Goal: Check status: Check status

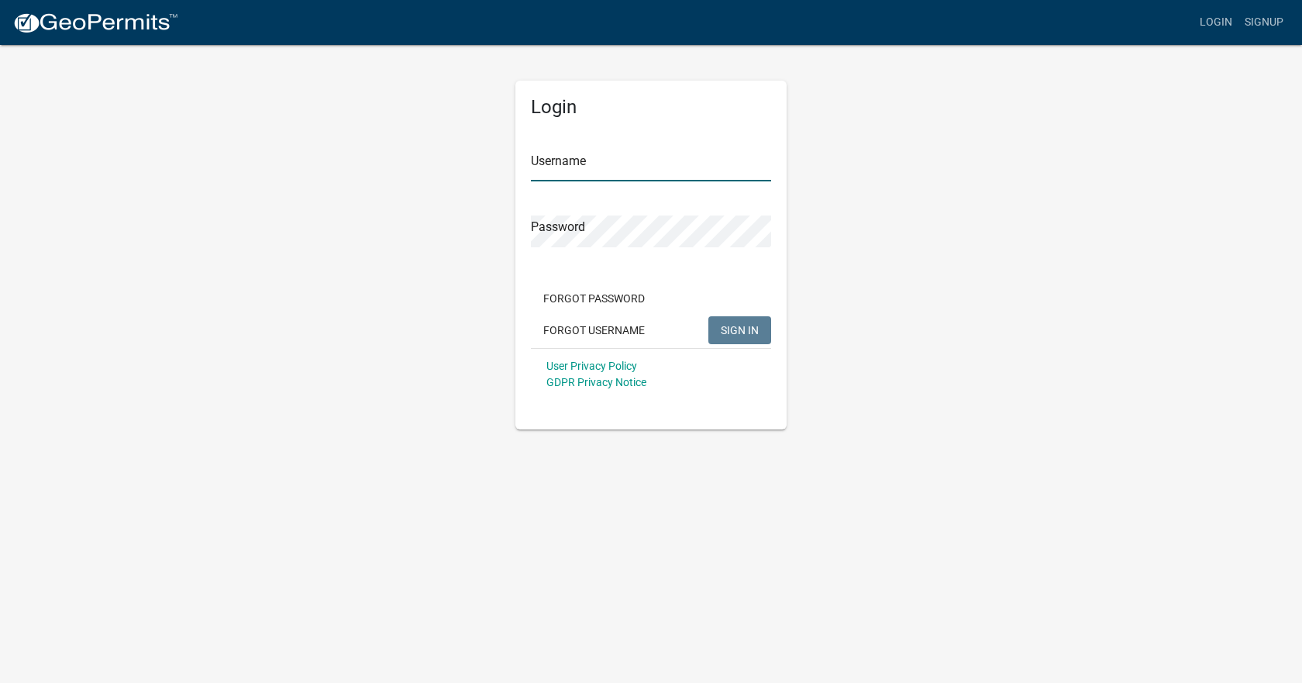
type input "[EMAIL_ADDRESS][DOMAIN_NAME]"
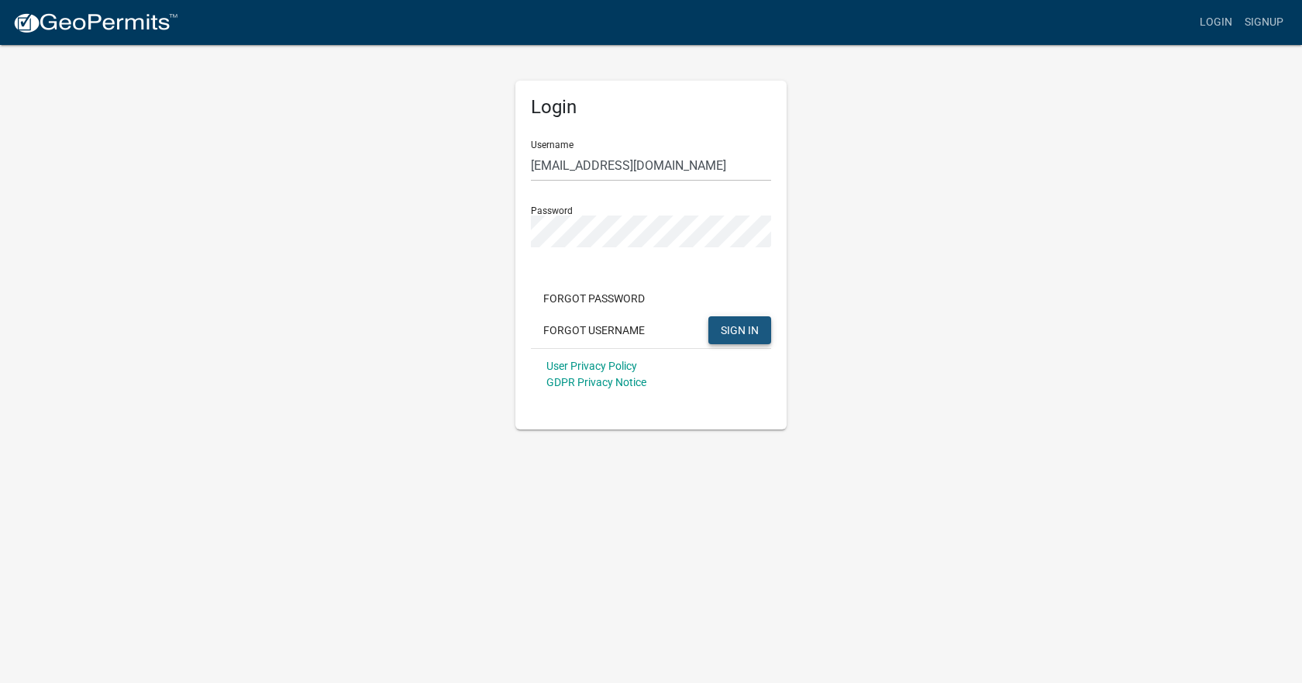
click at [744, 331] on span "SIGN IN" at bounding box center [740, 329] width 38 height 12
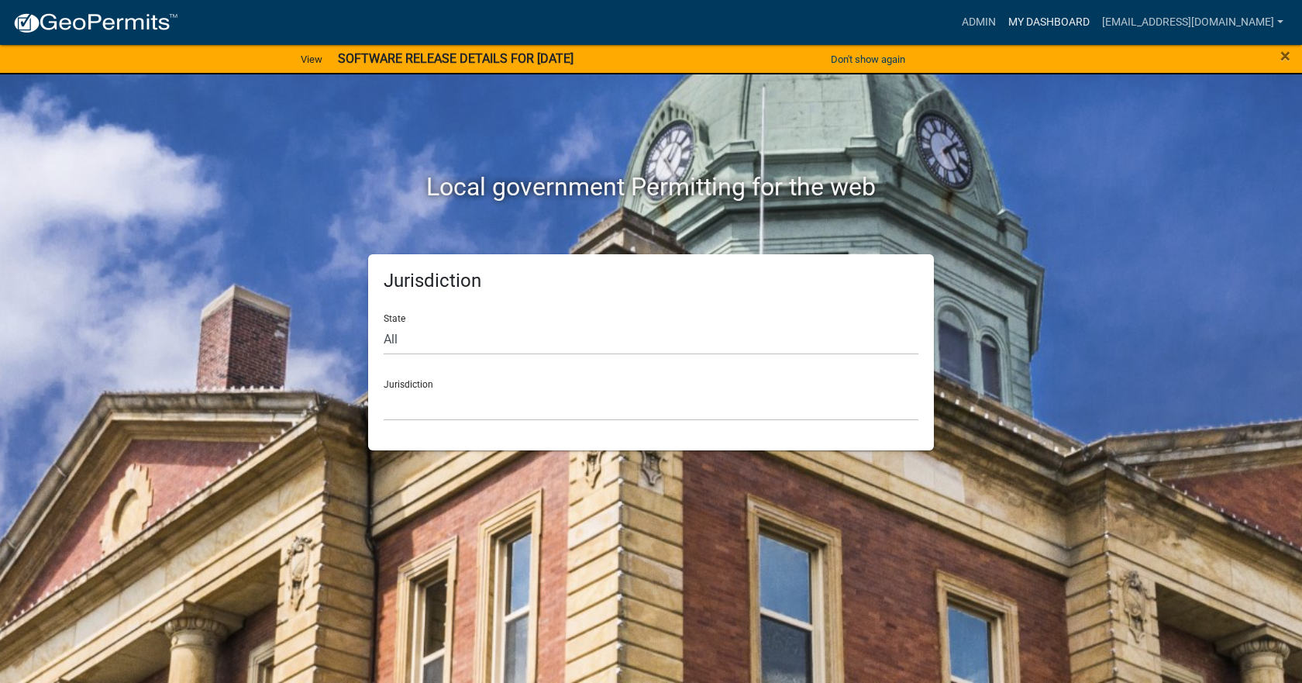
click at [1025, 15] on link "My Dashboard" at bounding box center [1049, 22] width 94 height 29
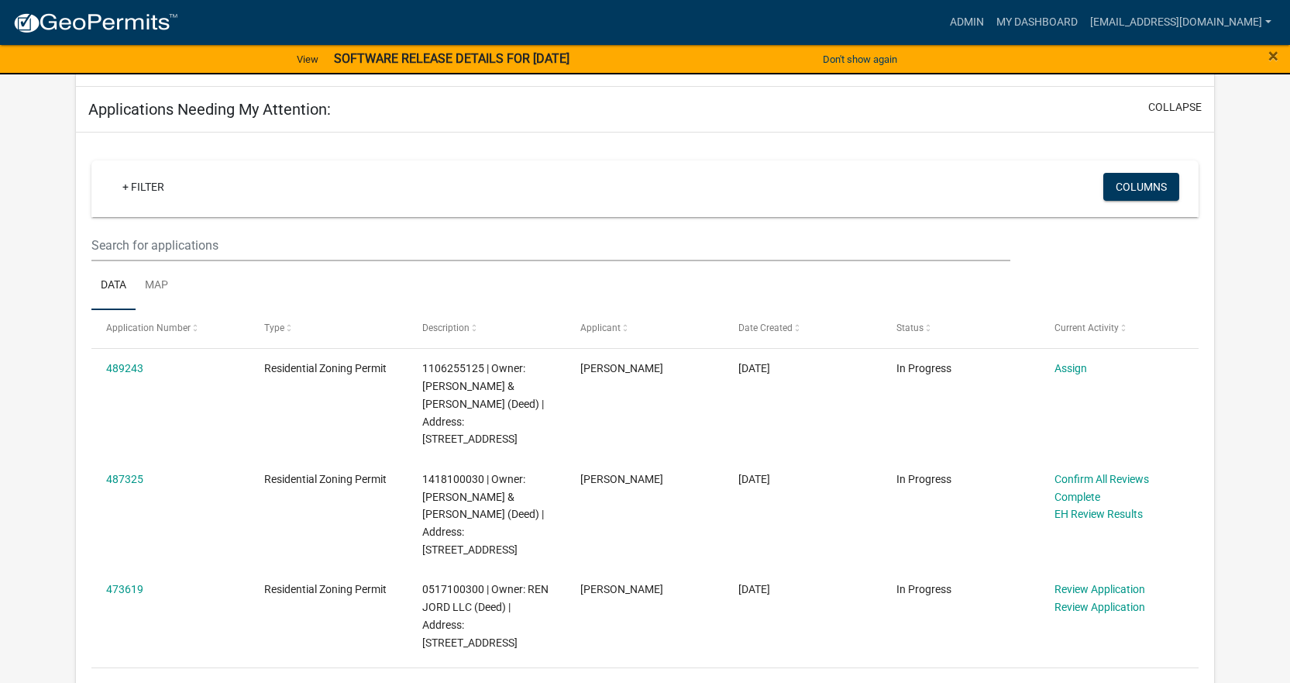
scroll to position [232, 0]
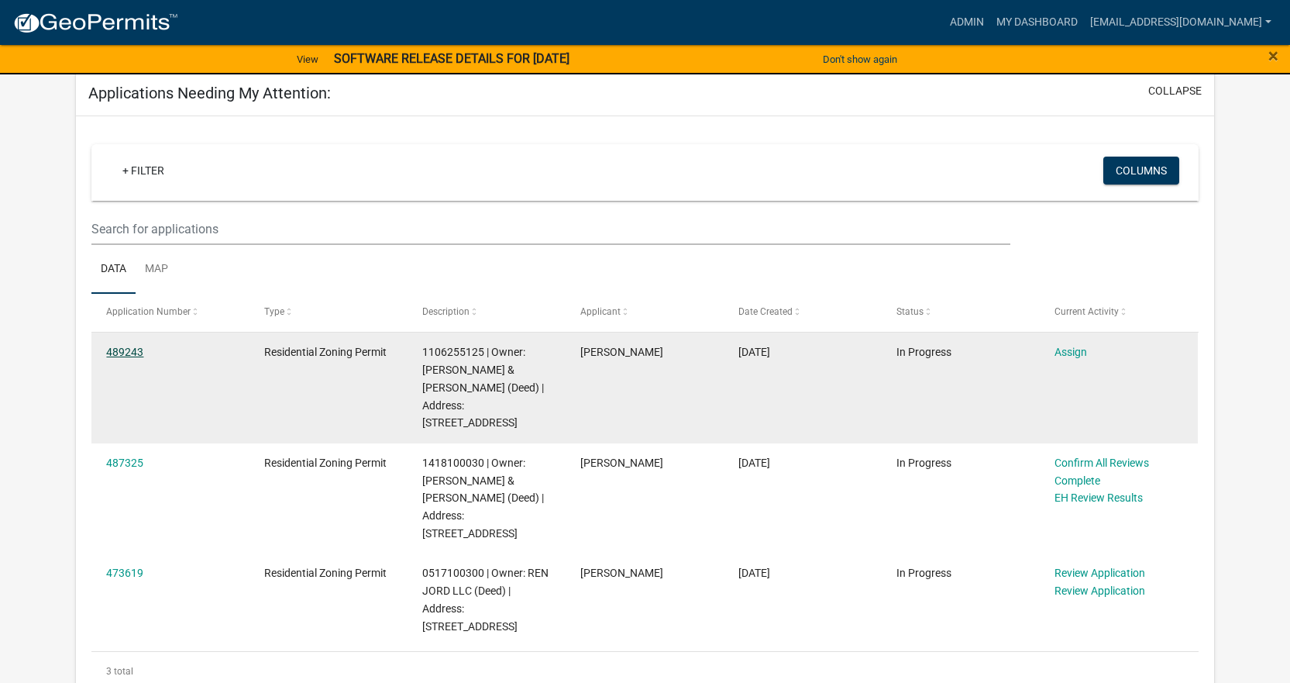
click at [122, 347] on link "489243" at bounding box center [124, 352] width 37 height 12
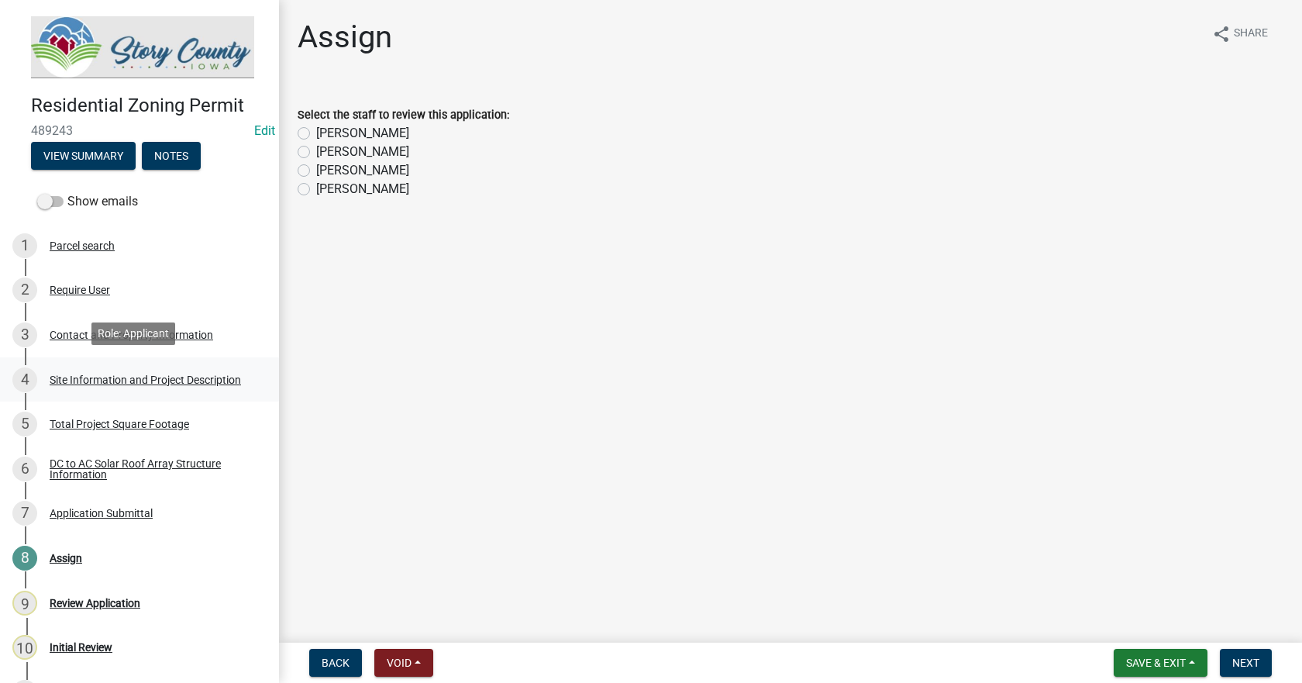
click at [81, 374] on div "Site Information and Project Description" at bounding box center [145, 379] width 191 height 11
